Goal: Transaction & Acquisition: Register for event/course

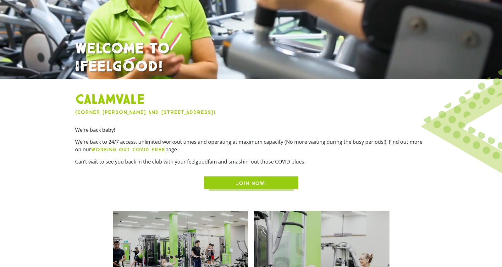
click at [238, 182] on span "JOIN NOW!" at bounding box center [251, 184] width 30 height 8
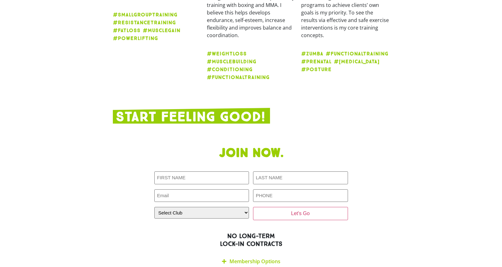
scroll to position [1214, 0]
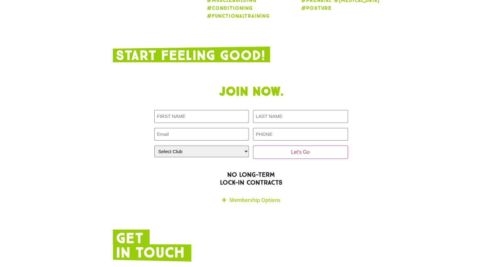
click at [241, 197] on link "Membership Options" at bounding box center [255, 200] width 51 height 7
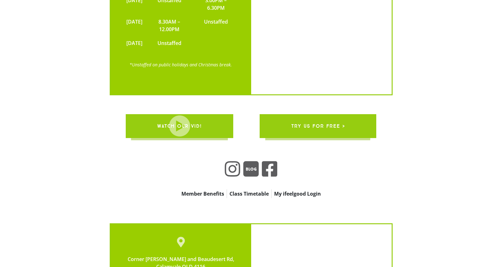
scroll to position [1837, 0]
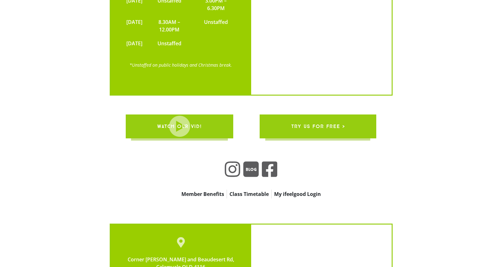
click at [325, 115] on link "try us for free >" at bounding box center [318, 127] width 117 height 24
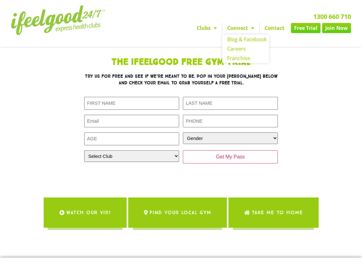
click at [246, 28] on link "Connect" at bounding box center [240, 28] width 37 height 10
click at [209, 27] on link "Clubs" at bounding box center [207, 28] width 30 height 10
click at [211, 30] on span "Menu" at bounding box center [214, 27] width 6 height 11
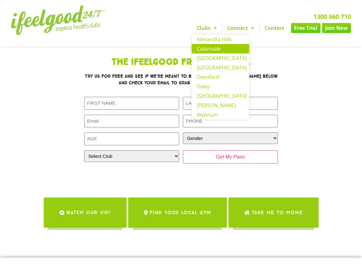
click at [217, 48] on link "Calamvale" at bounding box center [221, 48] width 58 height 9
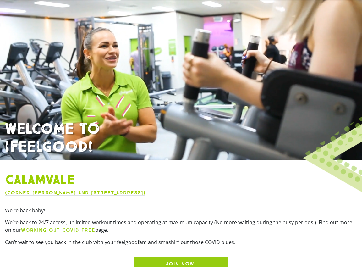
scroll to position [41, 0]
